Goal: Task Accomplishment & Management: Complete application form

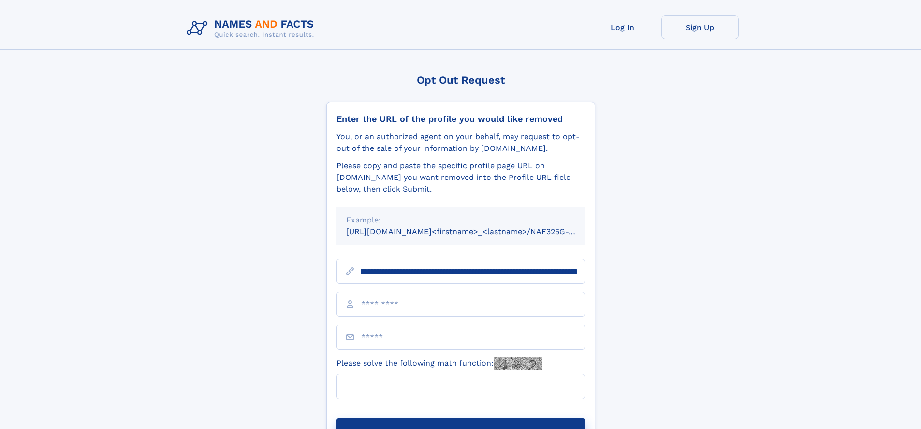
scroll to position [0, 102]
type input "**********"
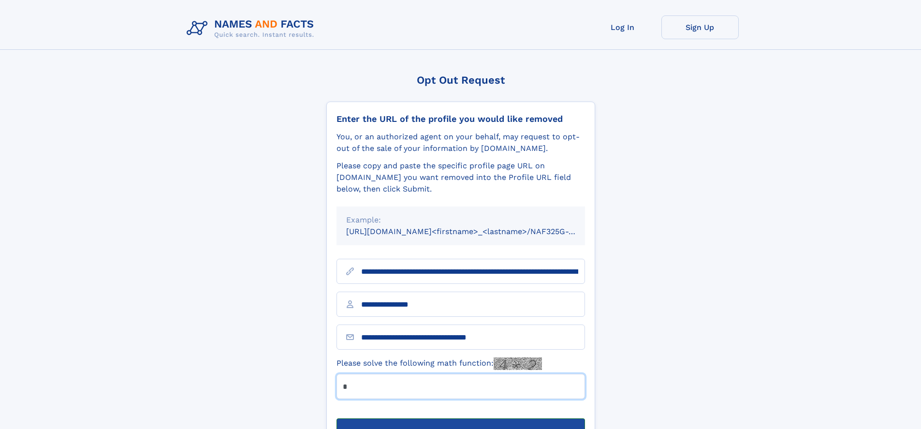
type input "*"
click at [460, 418] on button "Submit Opt Out Request" at bounding box center [461, 433] width 249 height 31
